Goal: Entertainment & Leisure: Consume media (video, audio)

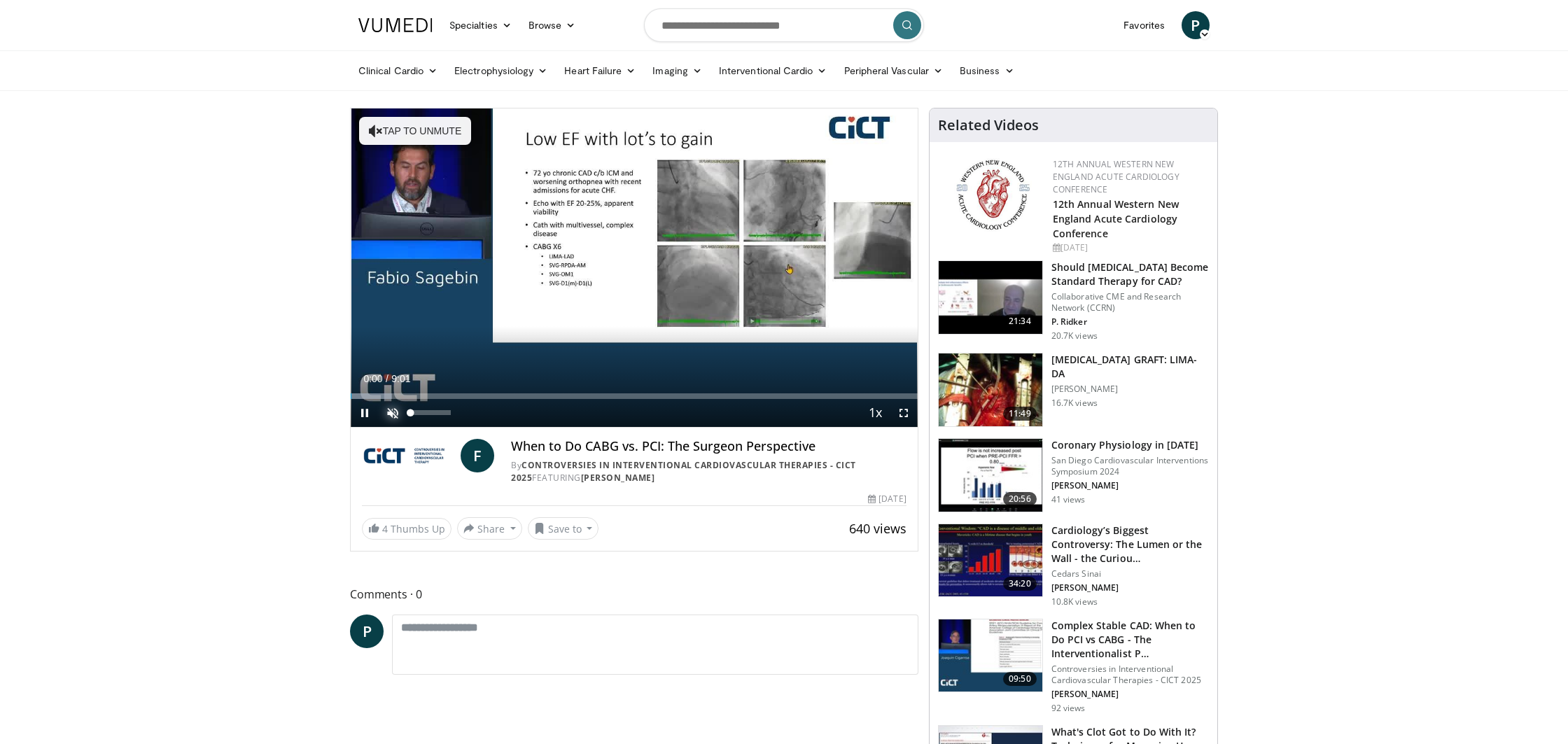
click at [395, 411] on span "Video Player" at bounding box center [393, 413] width 28 height 28
drag, startPoint x: 427, startPoint y: 412, endPoint x: 451, endPoint y: 411, distance: 24.0
click at [450, 411] on div "Volume Level" at bounding box center [430, 412] width 40 height 5
click at [905, 414] on span "Video Player" at bounding box center [904, 413] width 28 height 28
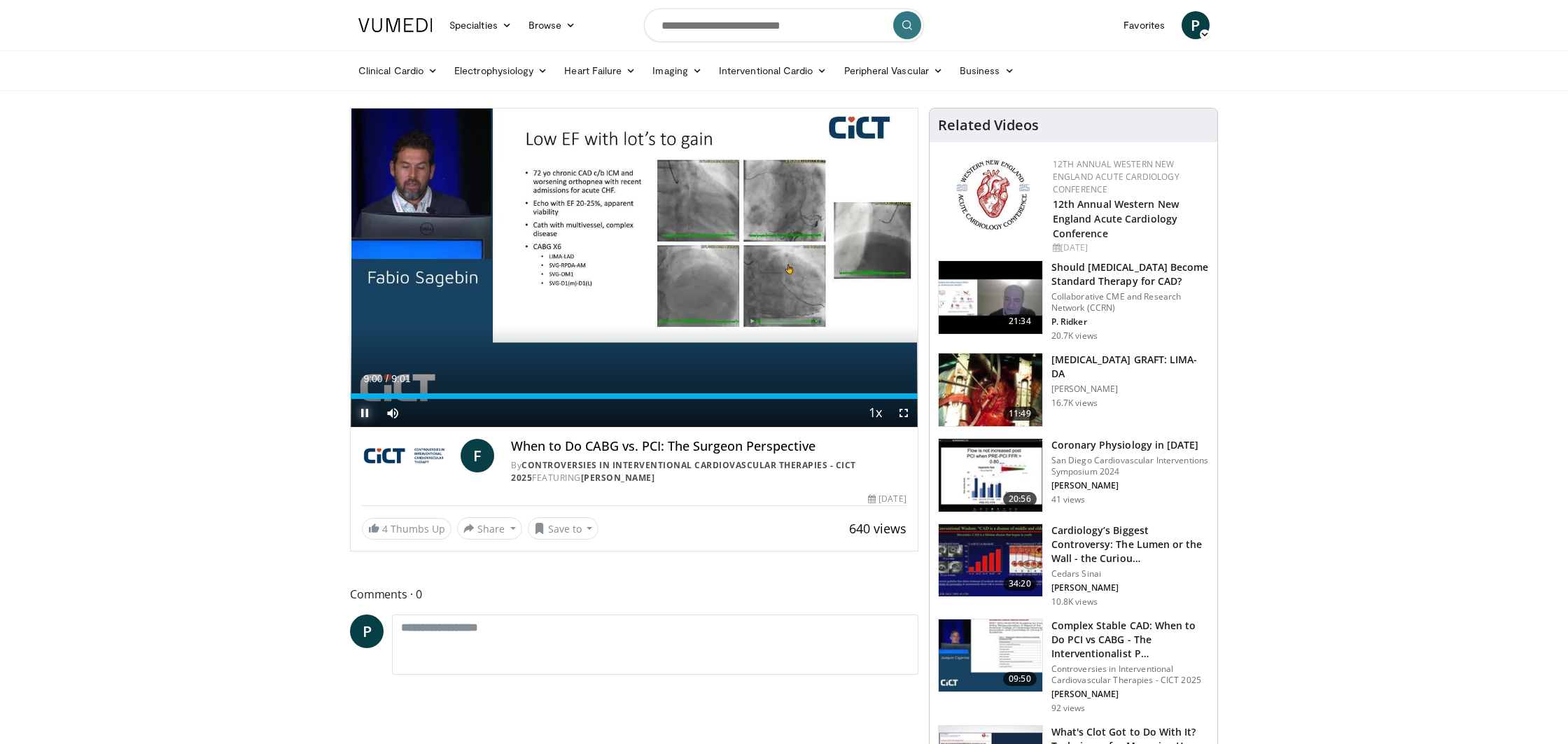
click at [364, 414] on span "Video Player" at bounding box center [365, 413] width 28 height 28
